Goal: Find specific page/section: Find specific page/section

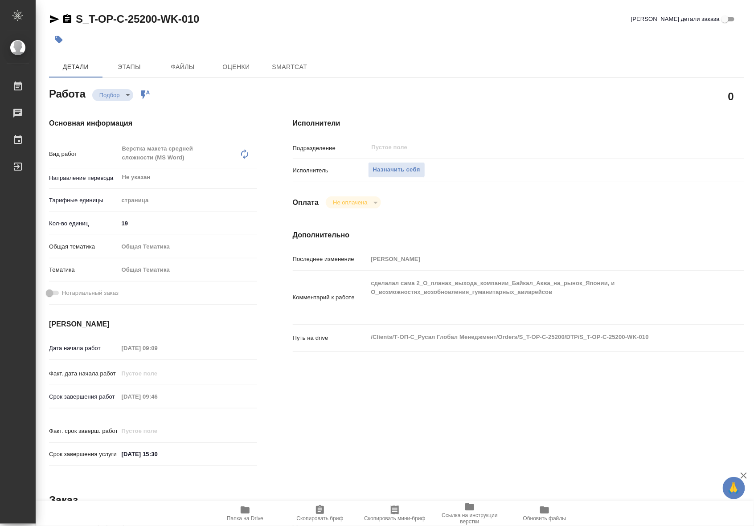
type textarea "x"
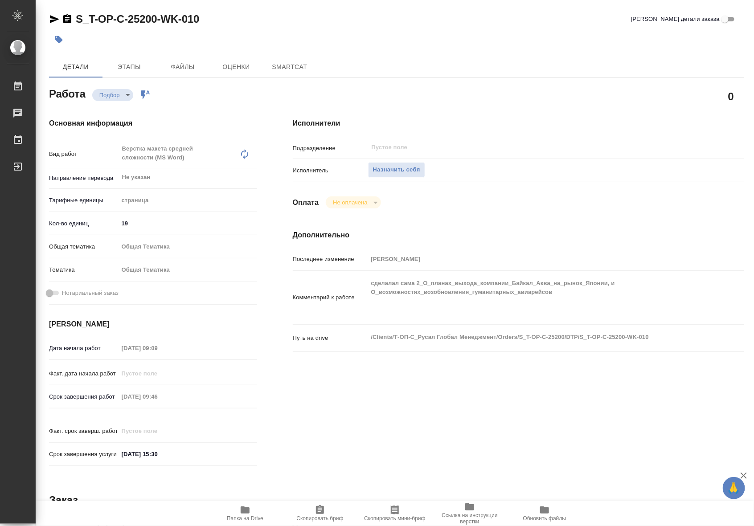
type textarea "x"
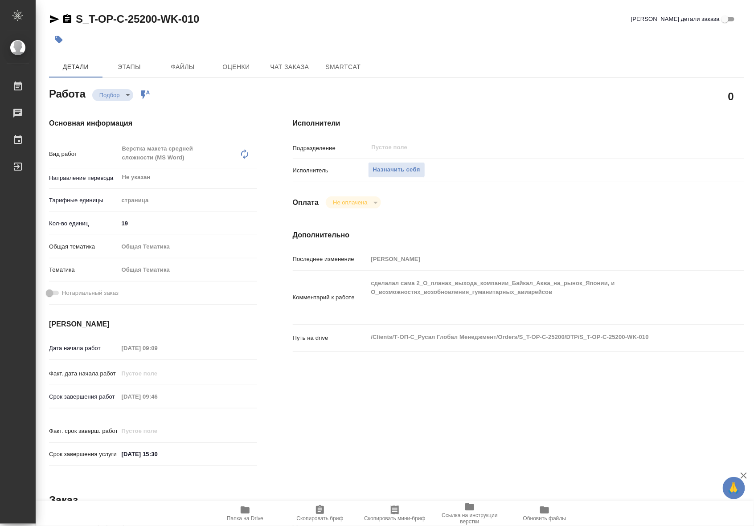
type textarea "x"
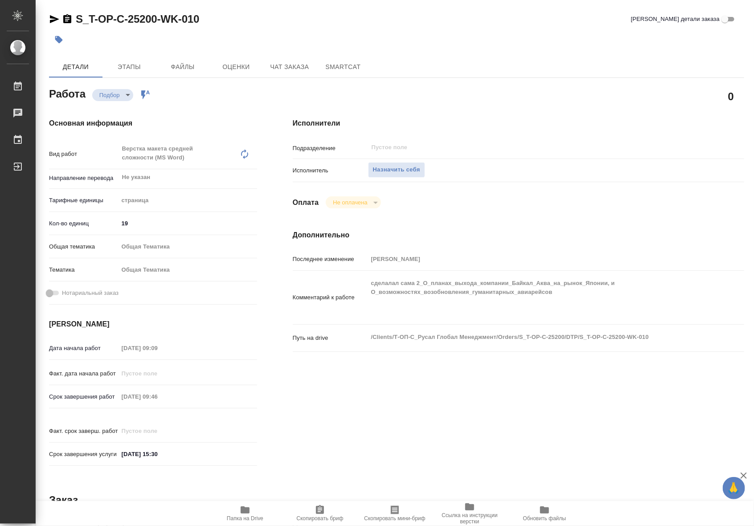
type textarea "x"
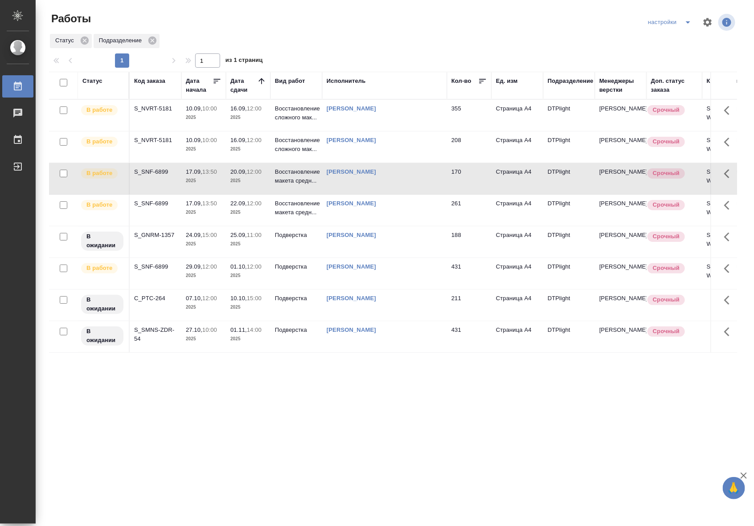
click at [250, 186] on td "20.09, 12:00 2025" at bounding box center [248, 178] width 45 height 31
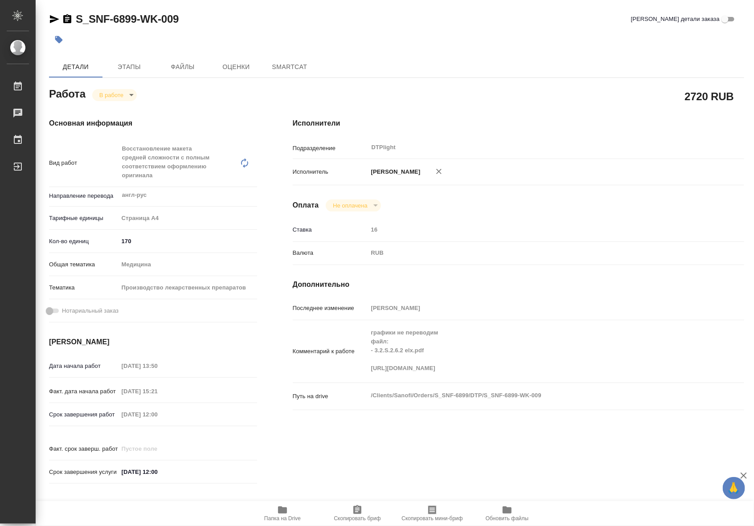
type textarea "x"
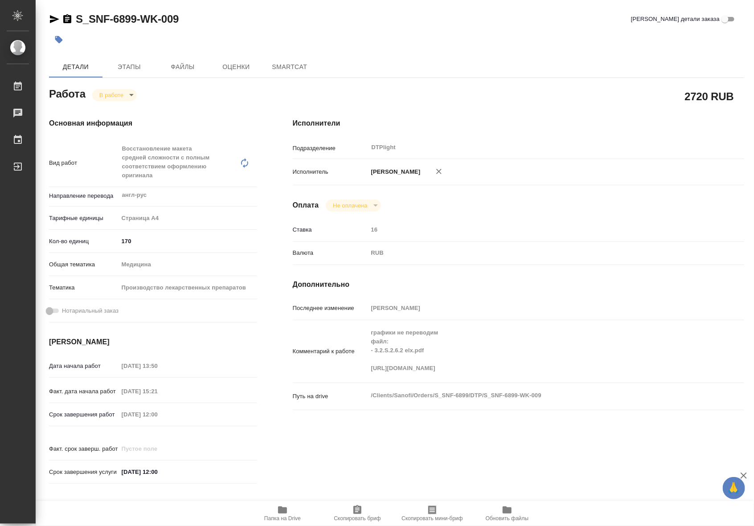
type textarea "x"
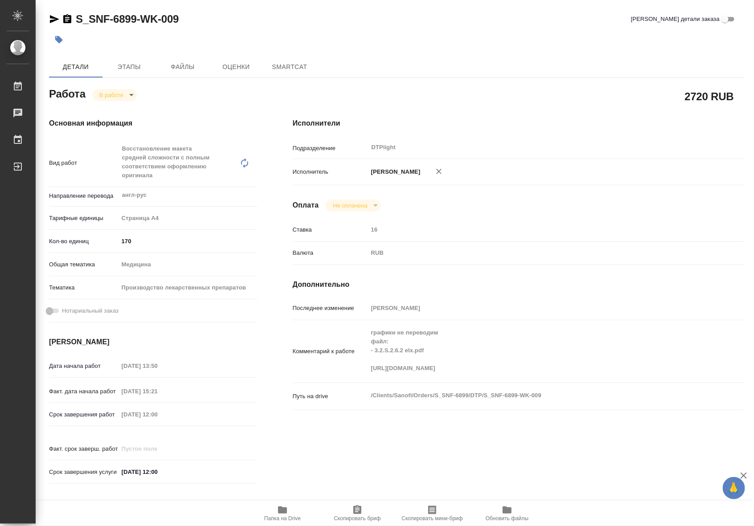
type textarea "x"
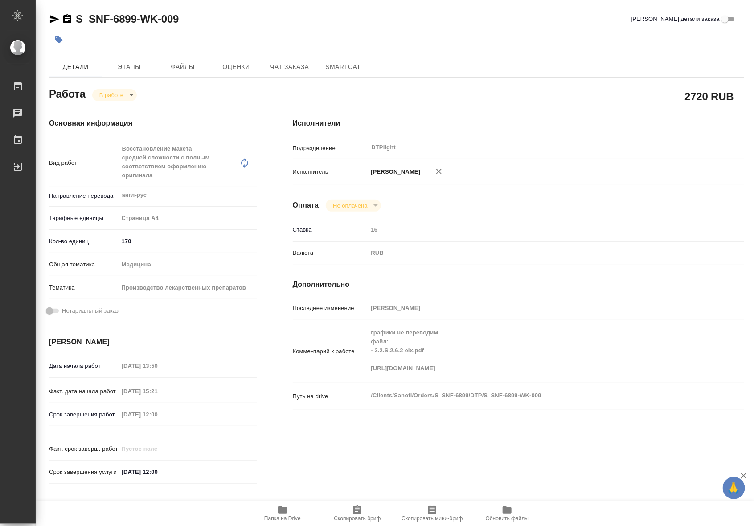
type textarea "x"
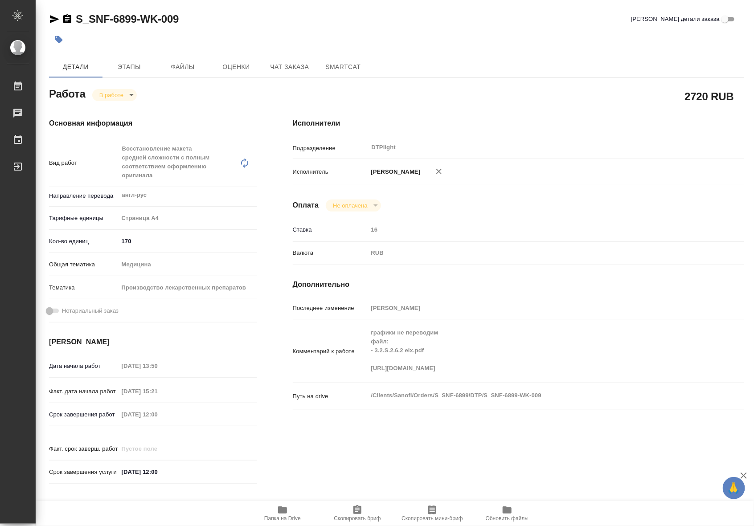
type textarea "x"
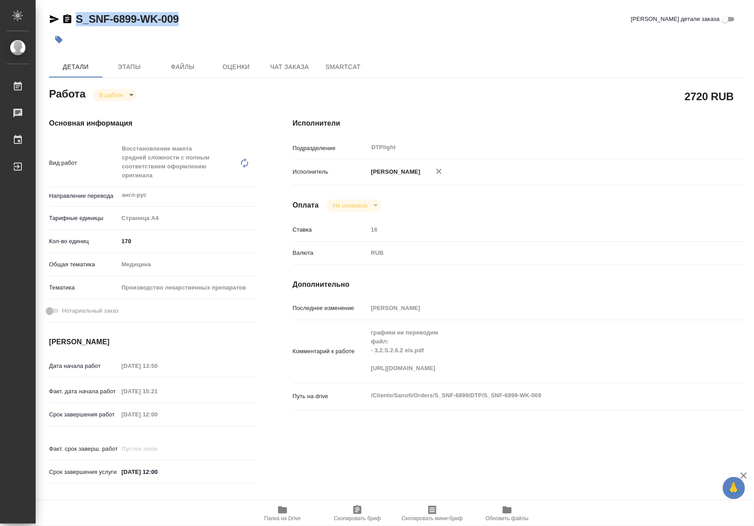
drag, startPoint x: 186, startPoint y: 17, endPoint x: 77, endPoint y: 20, distance: 109.2
click at [77, 20] on div "S_SNF-6899-WK-009 Кратко детали заказа" at bounding box center [396, 19] width 695 height 14
copy link "S_SNF-6899-WK-009"
click at [286, 508] on icon "button" at bounding box center [282, 510] width 9 height 7
